Goal: Information Seeking & Learning: Learn about a topic

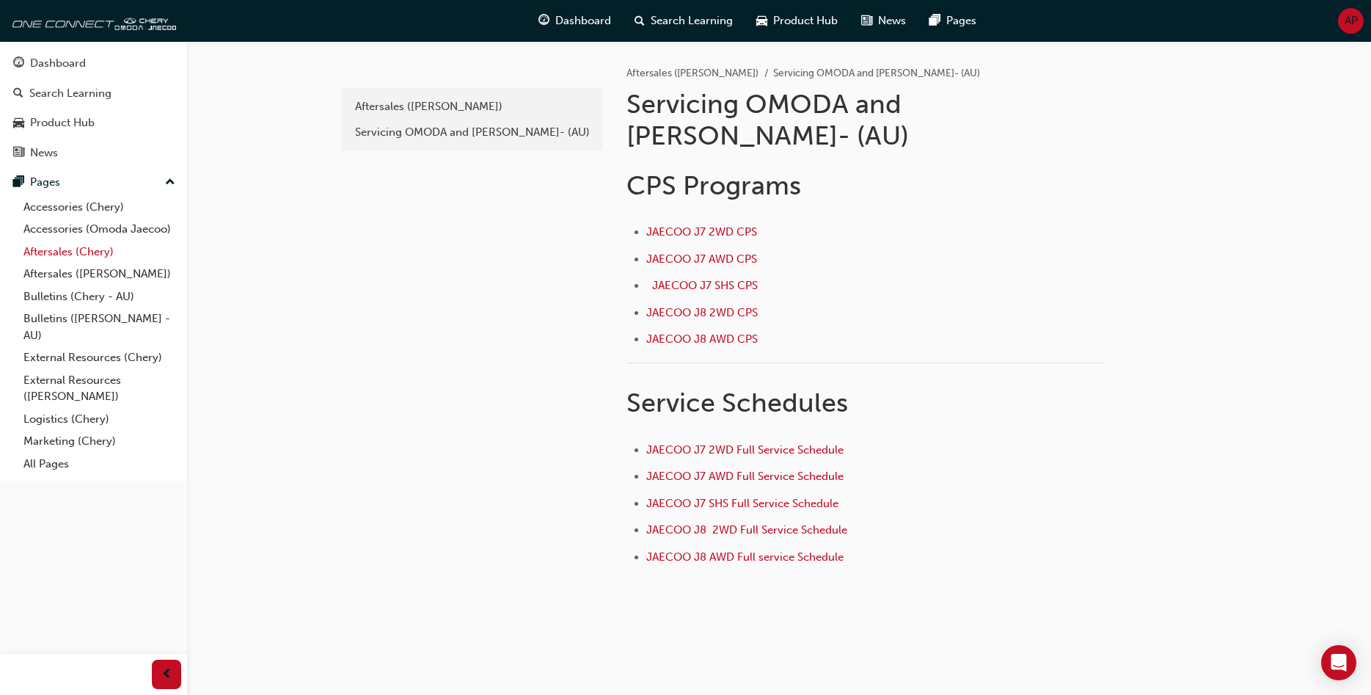
click at [68, 251] on link "Aftersales (Chery)" at bounding box center [100, 252] width 164 height 23
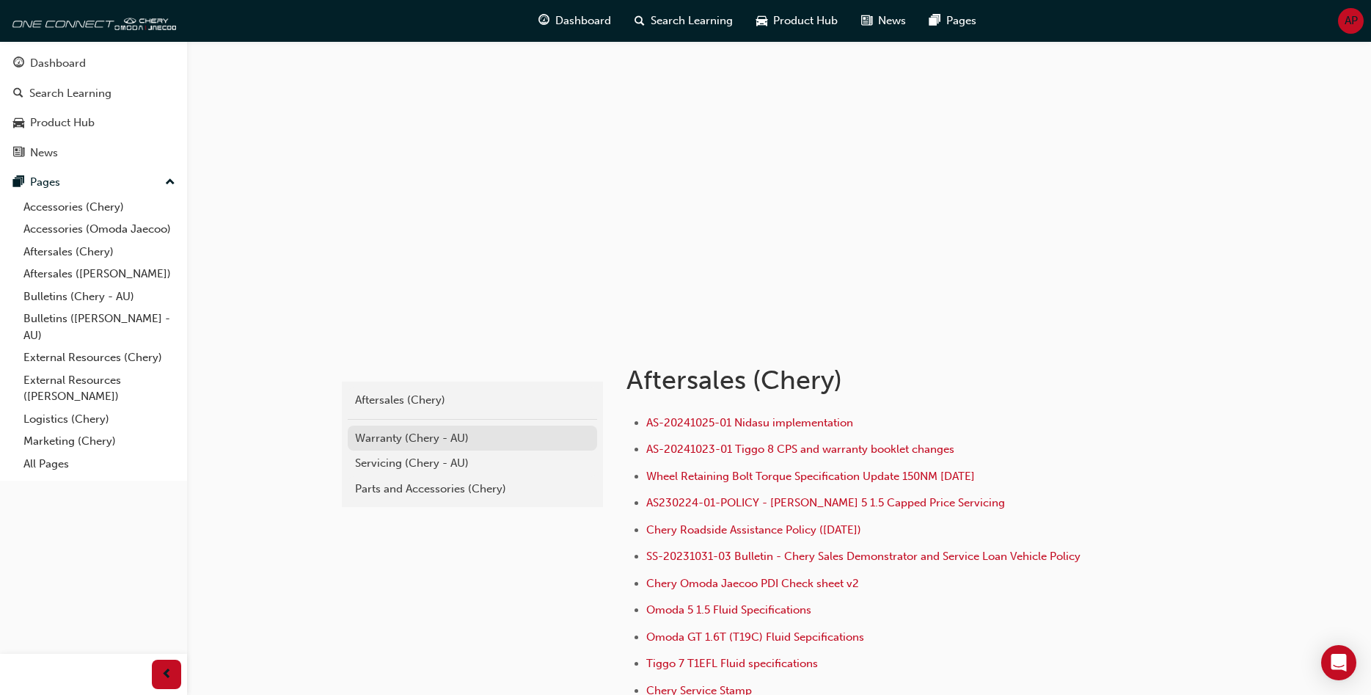
click at [385, 438] on div "Warranty (Chery - AU)" at bounding box center [472, 438] width 235 height 17
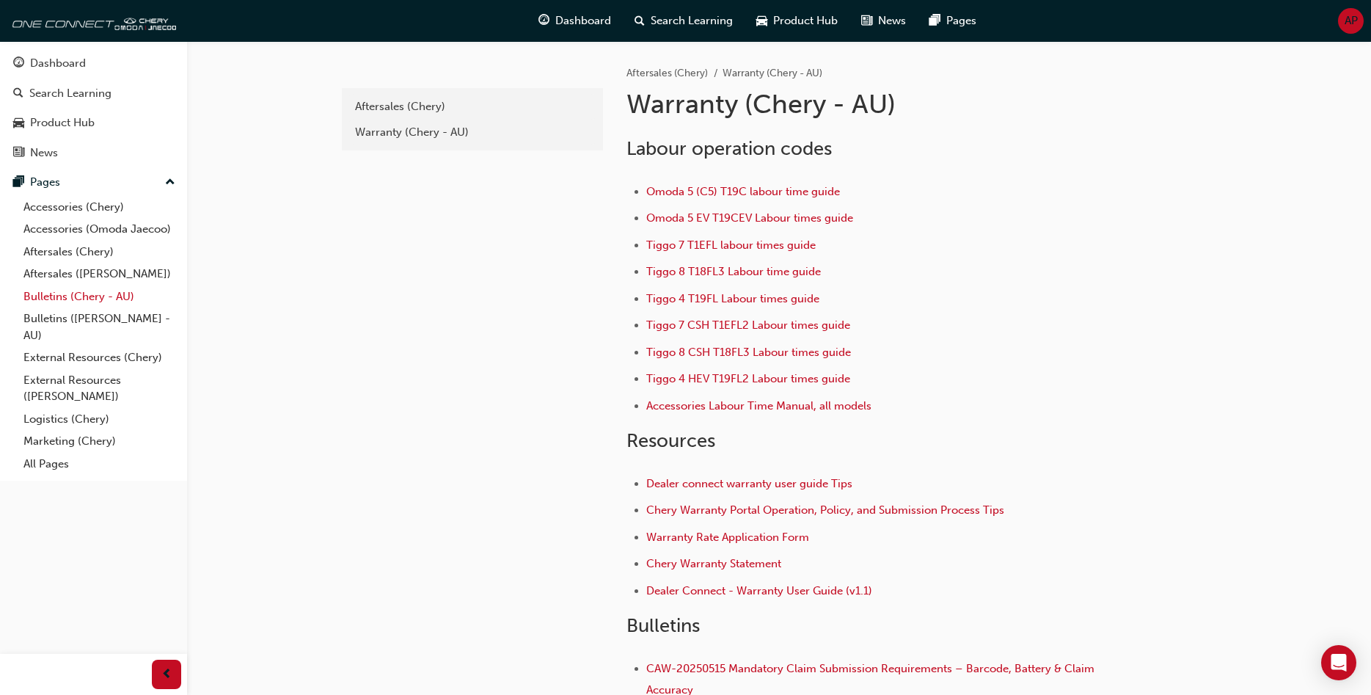
click at [90, 297] on link "Bulletins (Chery - AU)" at bounding box center [100, 296] width 164 height 23
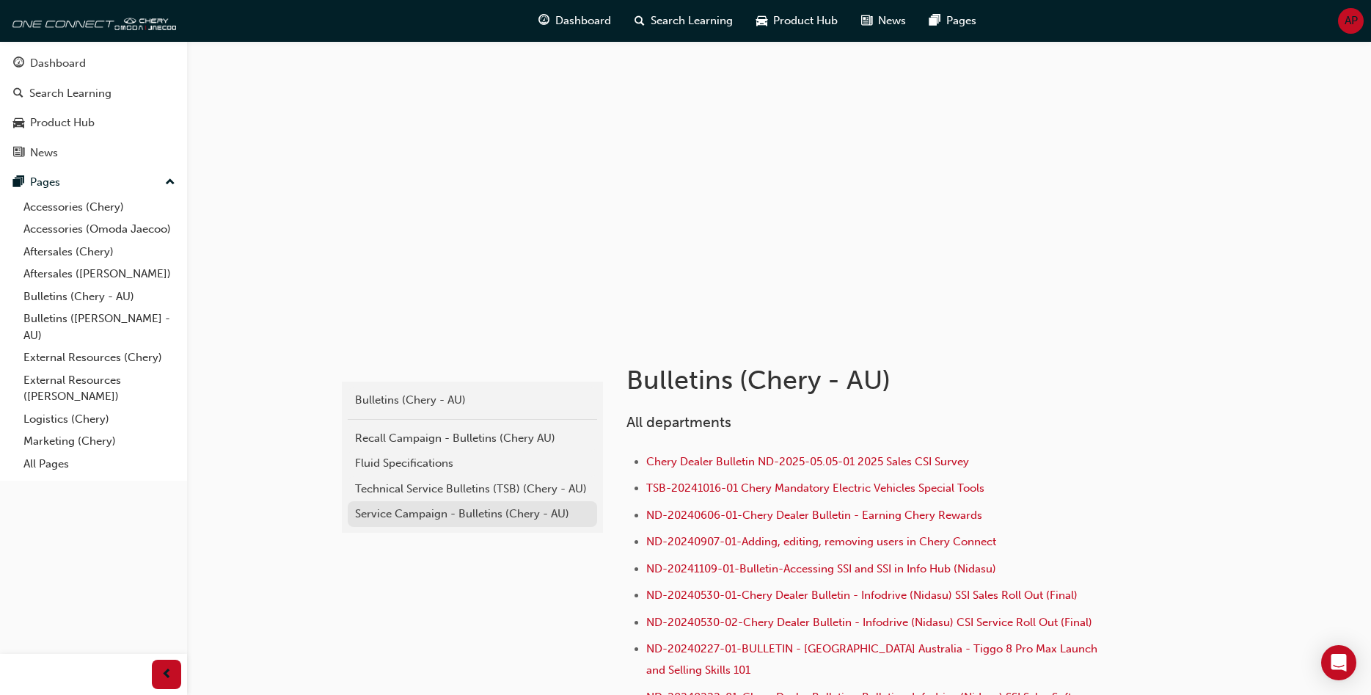
click at [443, 505] on div "Service Campaign - Bulletins (Chery - AU)" at bounding box center [472, 513] width 235 height 17
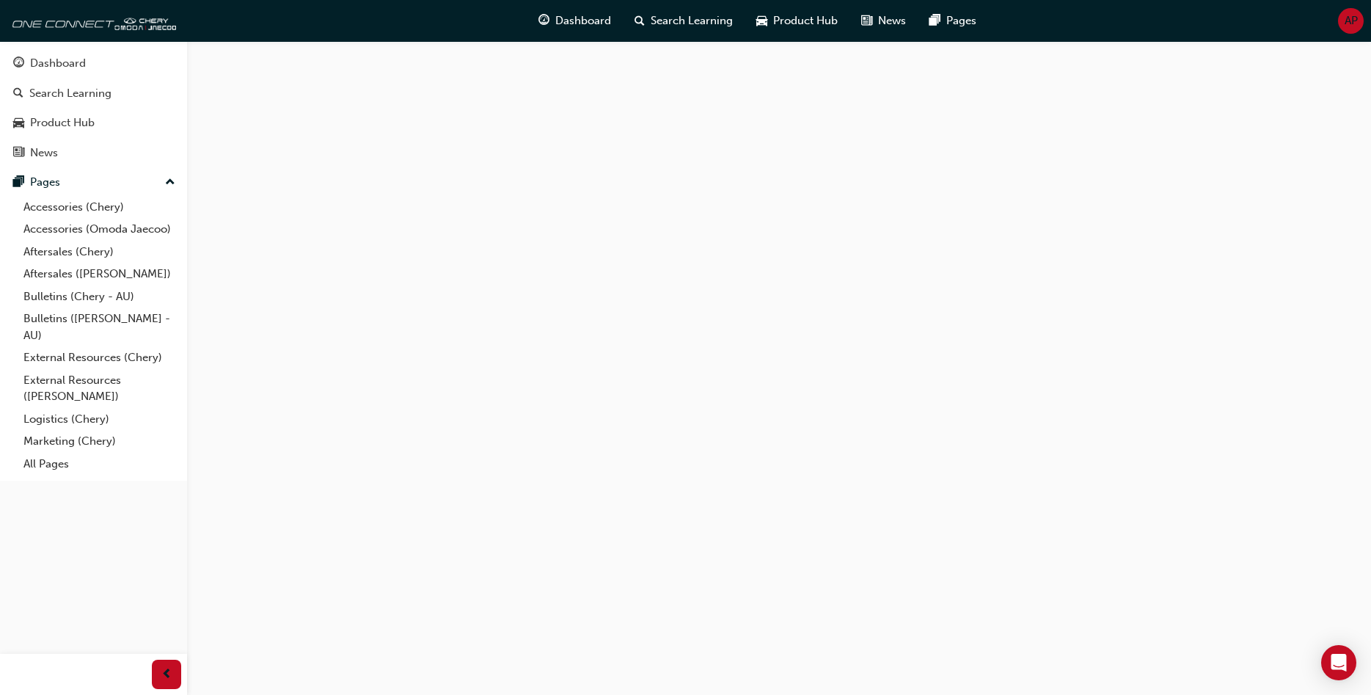
click at [443, 505] on div at bounding box center [685, 347] width 1371 height 695
